Goal: Task Accomplishment & Management: Manage account settings

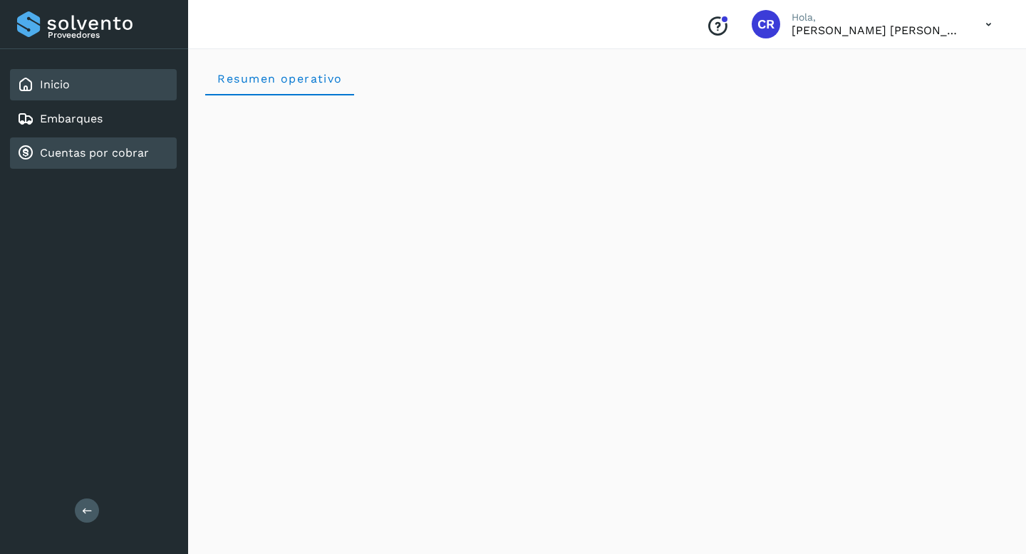
click at [115, 149] on link "Cuentas por cobrar" at bounding box center [94, 153] width 109 height 14
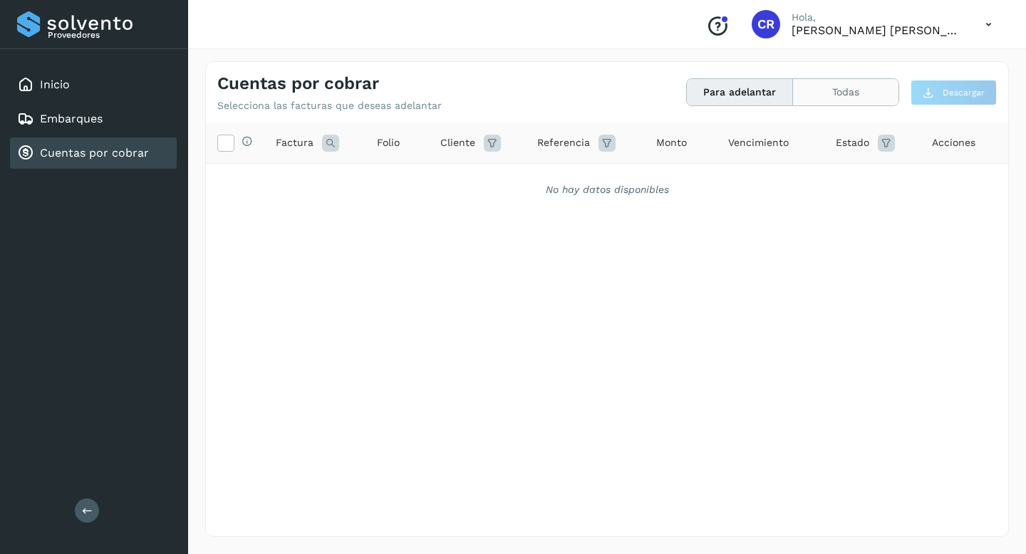
click at [825, 92] on button "Todas" at bounding box center [845, 92] width 105 height 26
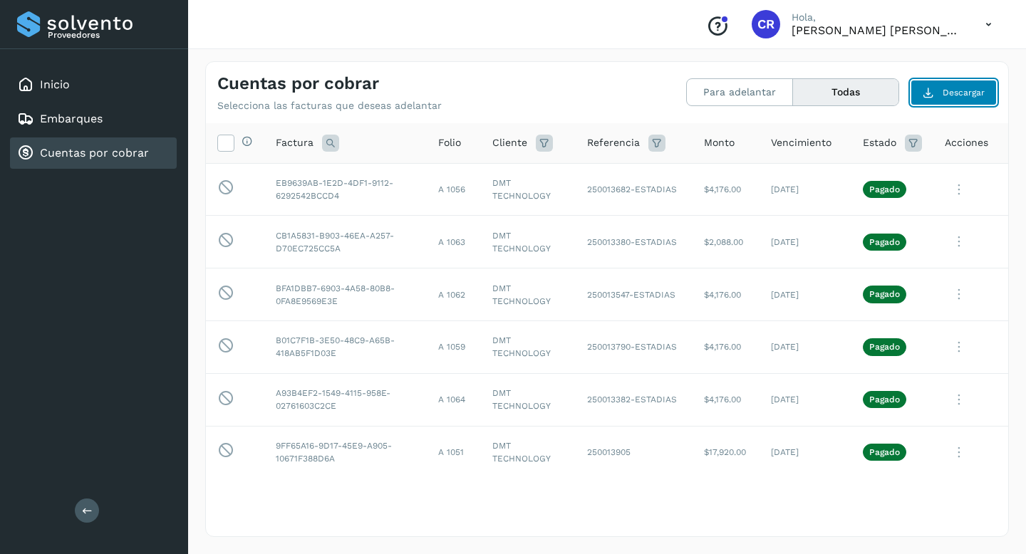
click at [971, 90] on span "Descargar" at bounding box center [964, 92] width 42 height 13
click at [914, 143] on icon at bounding box center [913, 143] width 17 height 17
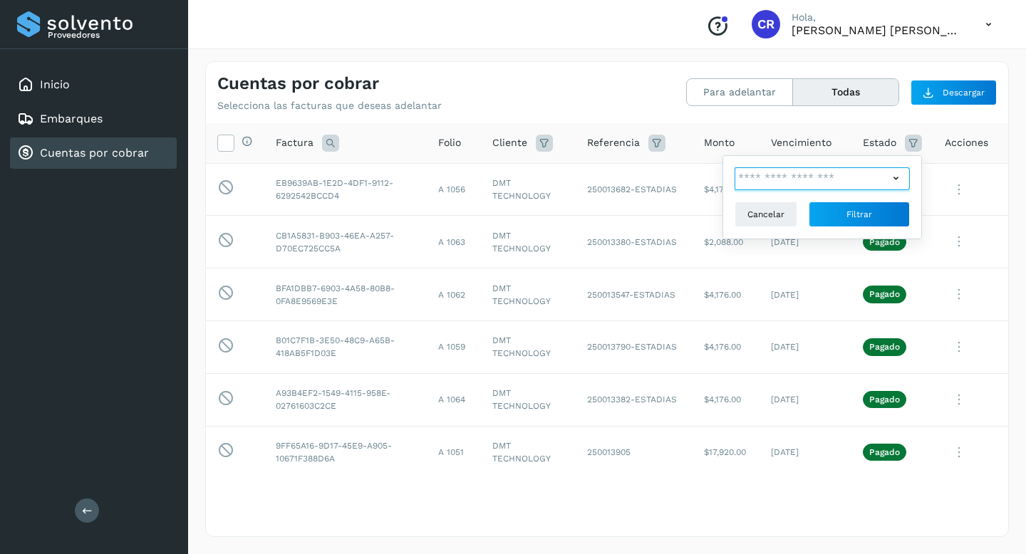
click at [873, 173] on input "text" at bounding box center [812, 178] width 154 height 23
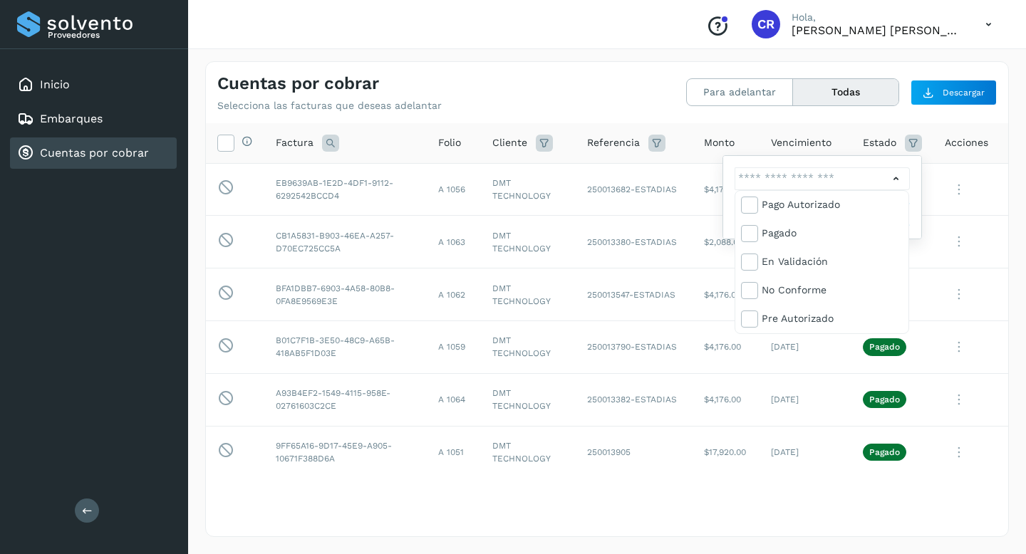
click at [873, 173] on div at bounding box center [513, 277] width 1026 height 554
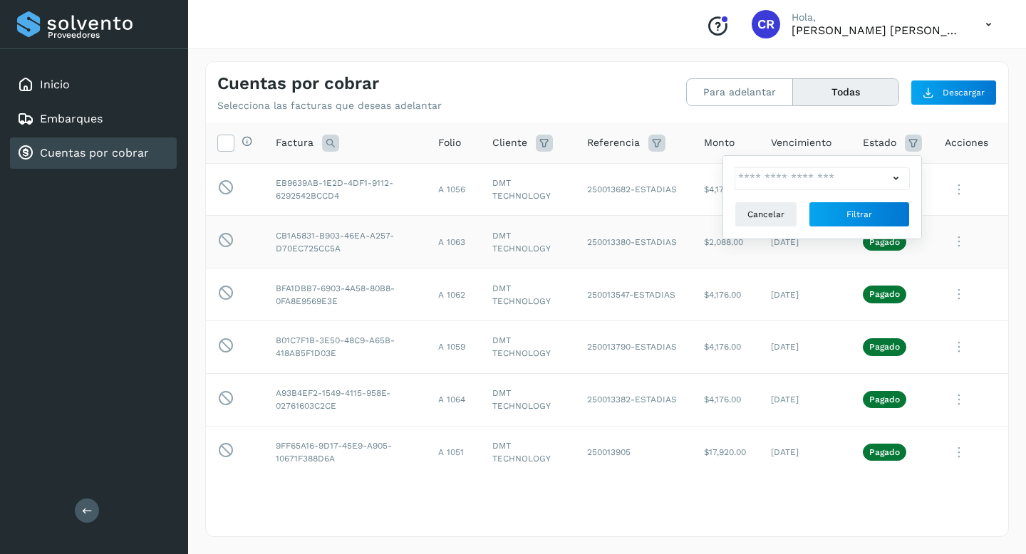
click at [957, 205] on icon at bounding box center [959, 189] width 29 height 29
click at [1016, 188] on div at bounding box center [513, 277] width 1026 height 554
click at [917, 139] on icon at bounding box center [913, 143] width 17 height 17
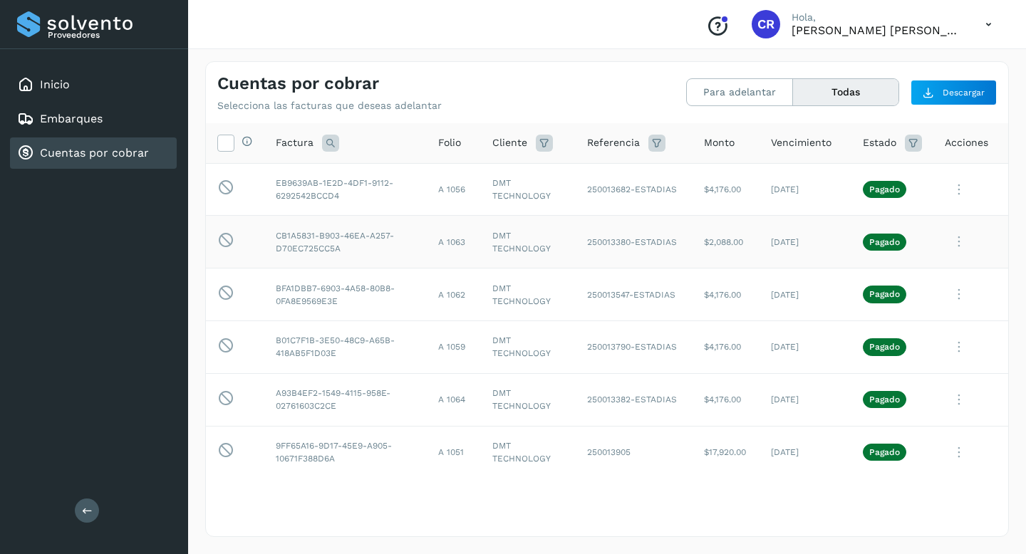
click at [991, 23] on icon at bounding box center [988, 24] width 29 height 29
click at [991, 23] on div at bounding box center [513, 277] width 1026 height 554
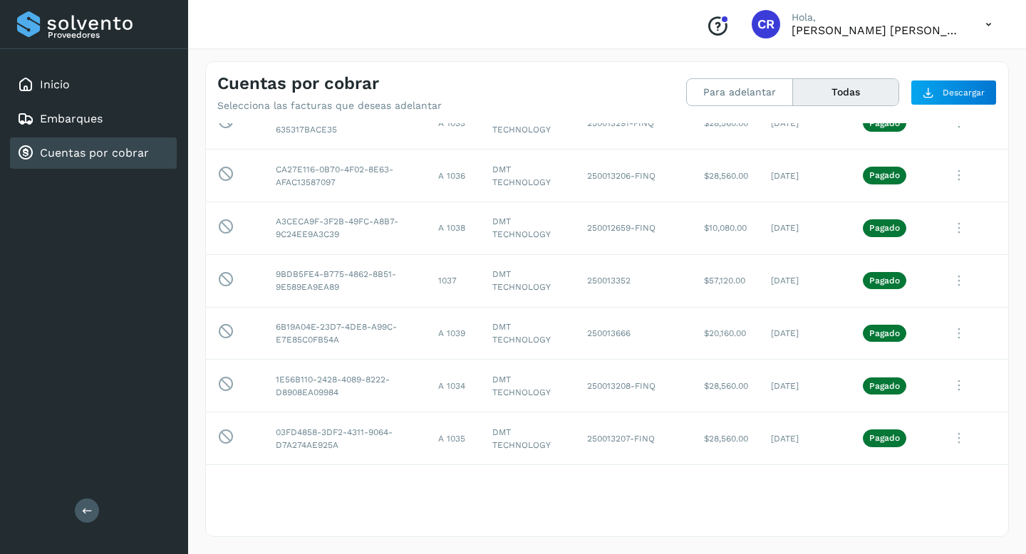
scroll to position [915, 0]
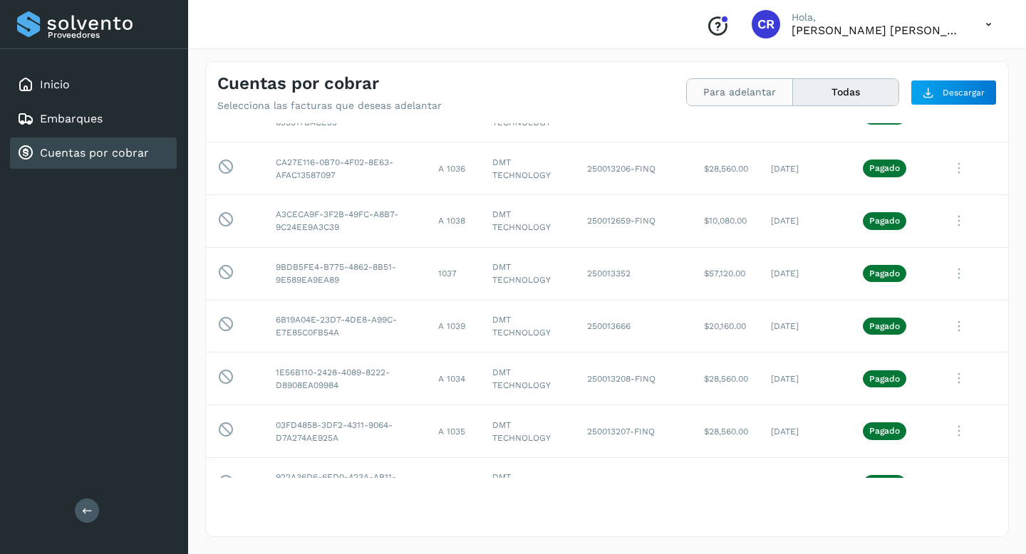
click at [793, 95] on button "Para adelantar" at bounding box center [845, 92] width 105 height 26
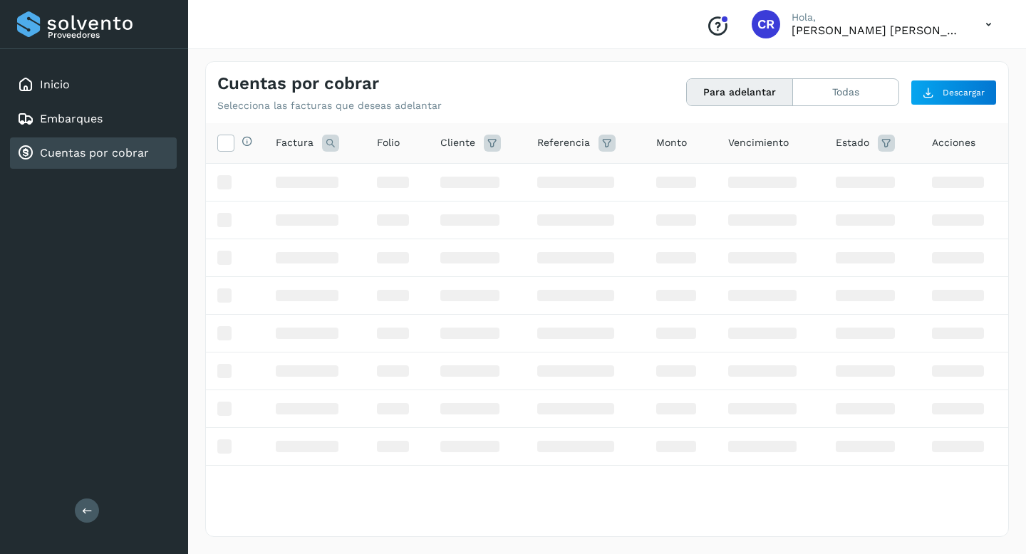
scroll to position [0, 0]
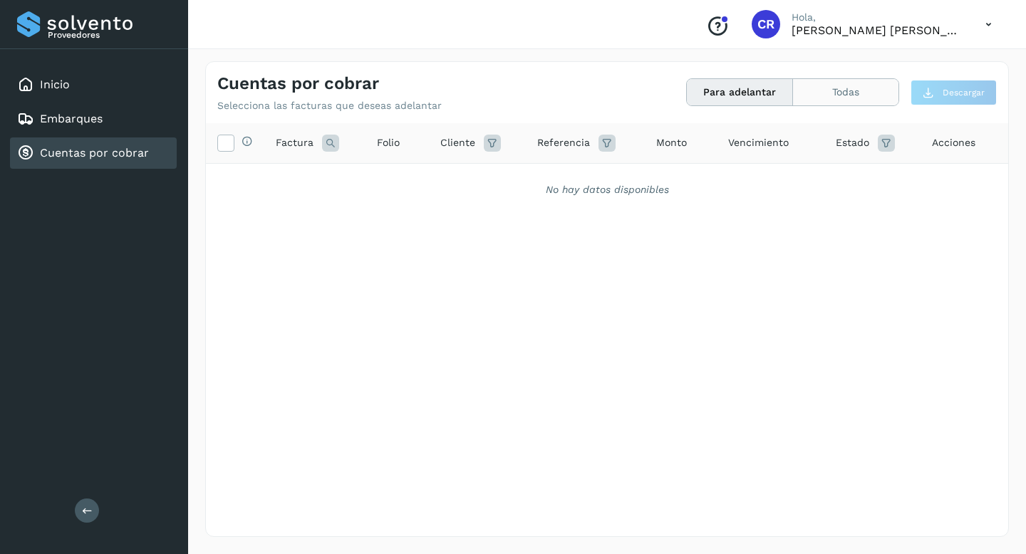
click at [825, 92] on button "Todas" at bounding box center [845, 92] width 105 height 26
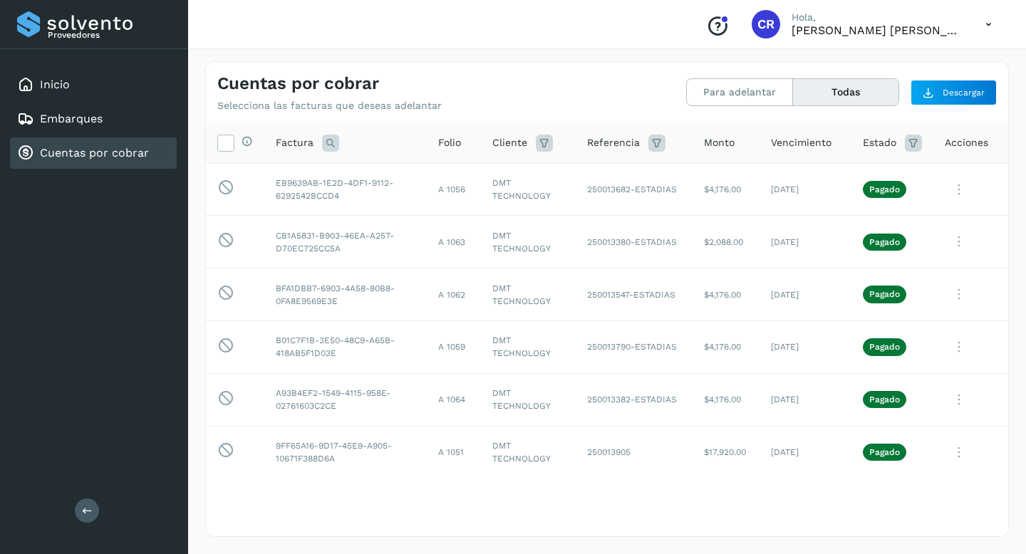
click at [135, 146] on link "Cuentas por cobrar" at bounding box center [94, 153] width 109 height 14
click at [793, 104] on button "Para adelantar" at bounding box center [845, 92] width 105 height 26
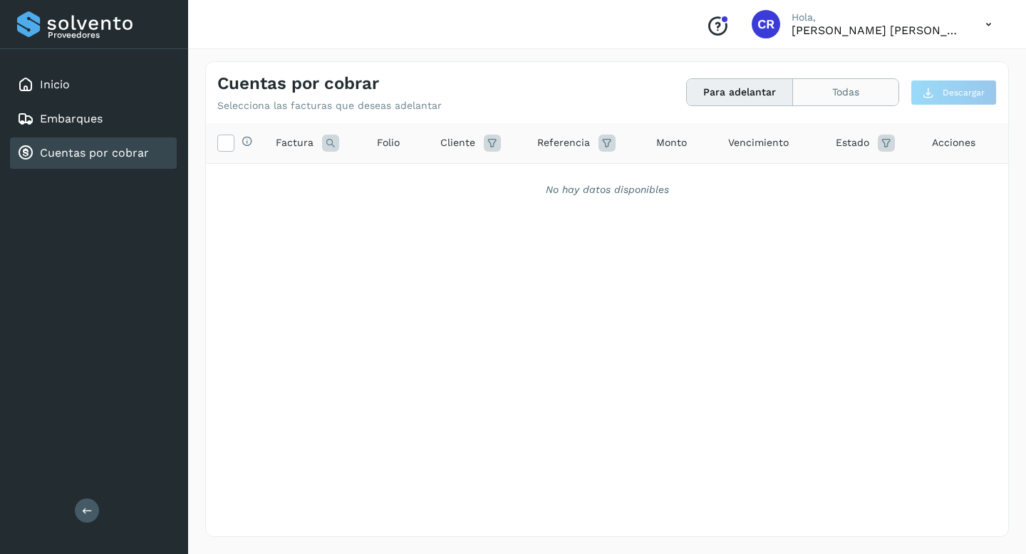
click at [833, 91] on button "Todas" at bounding box center [845, 92] width 105 height 26
